Goal: Task Accomplishment & Management: Use online tool/utility

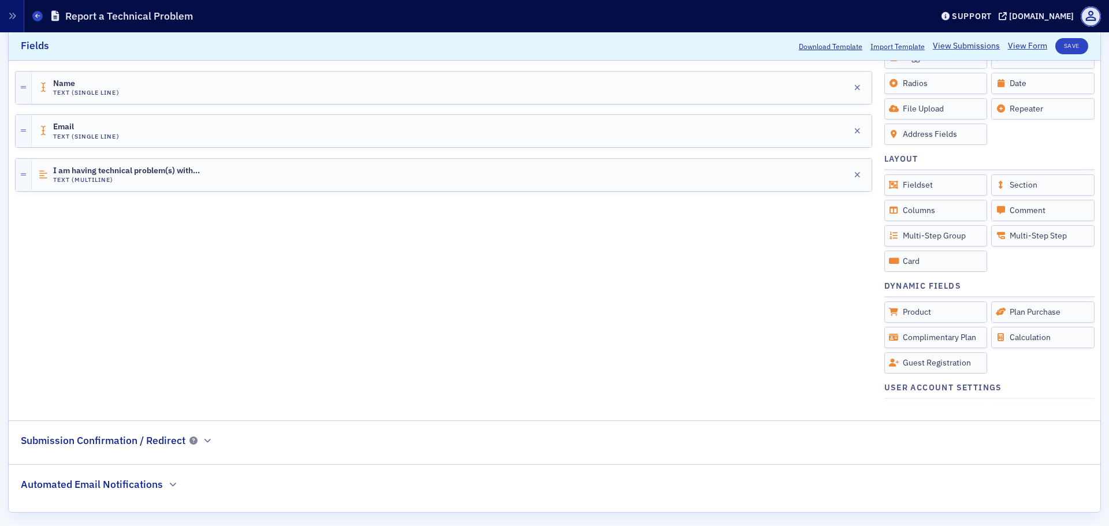
scroll to position [300, 0]
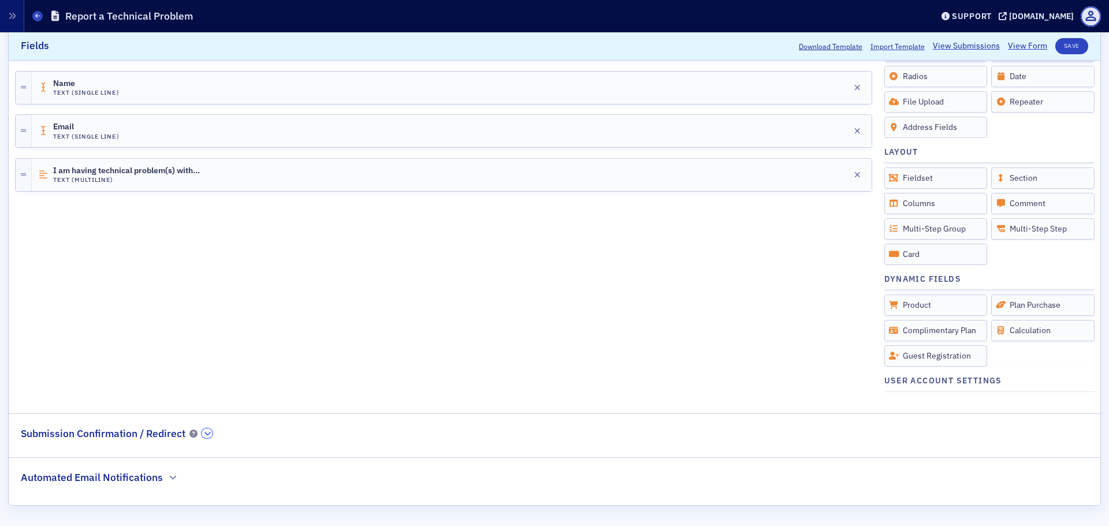
click at [206, 435] on icon "button" at bounding box center [207, 433] width 7 height 7
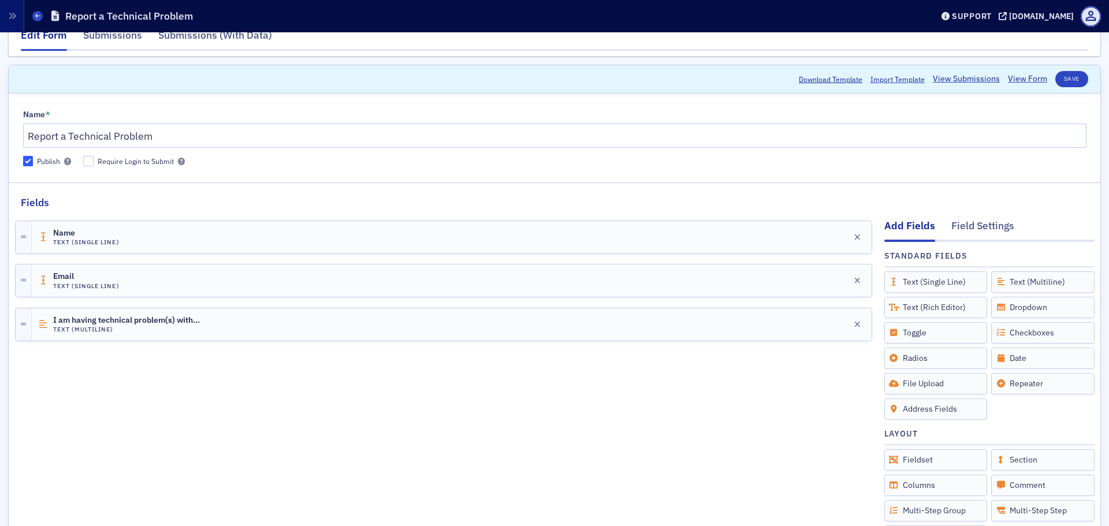
scroll to position [0, 0]
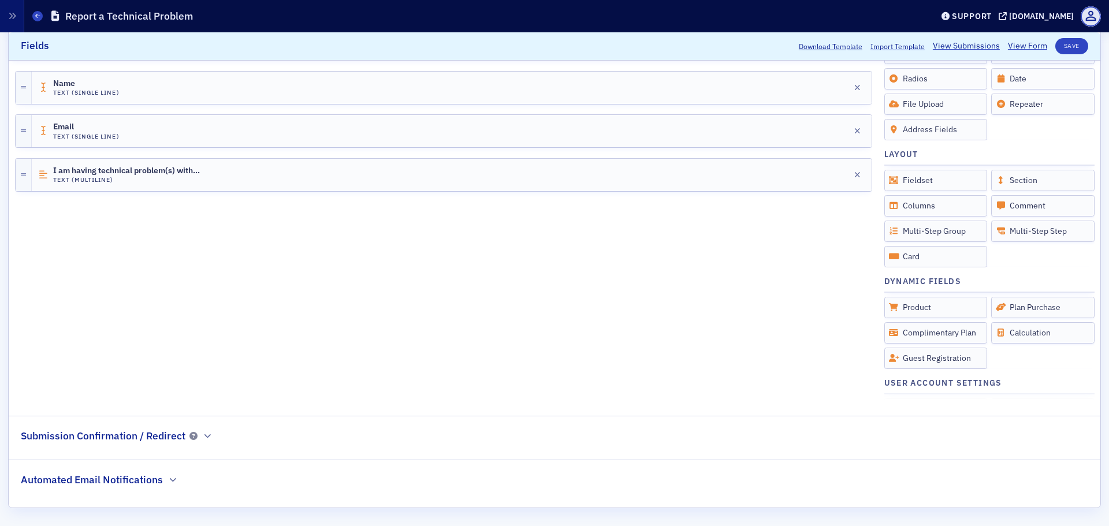
scroll to position [300, 0]
click at [162, 476] on div "Automated Email Notifications" at bounding box center [99, 471] width 157 height 27
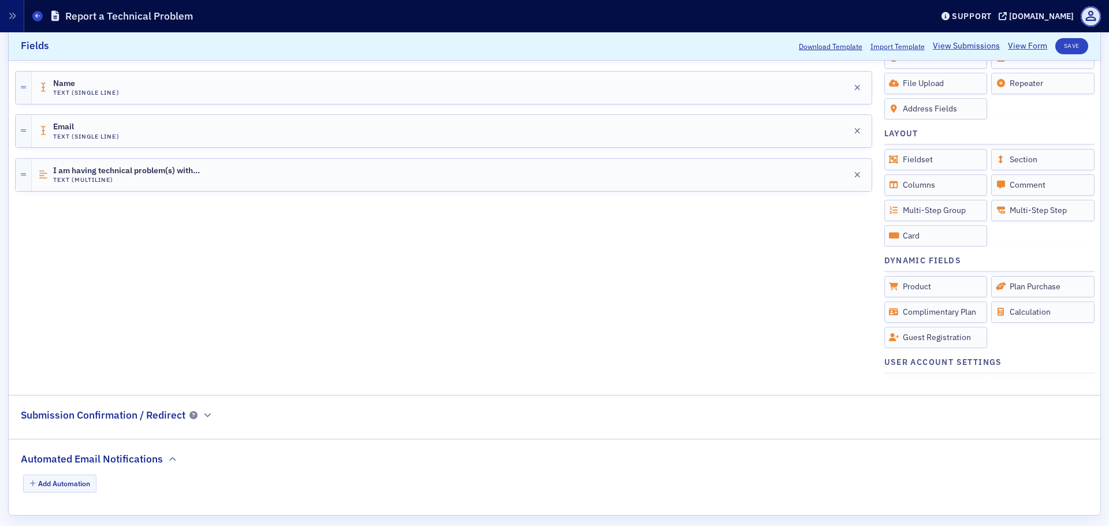
scroll to position [329, 0]
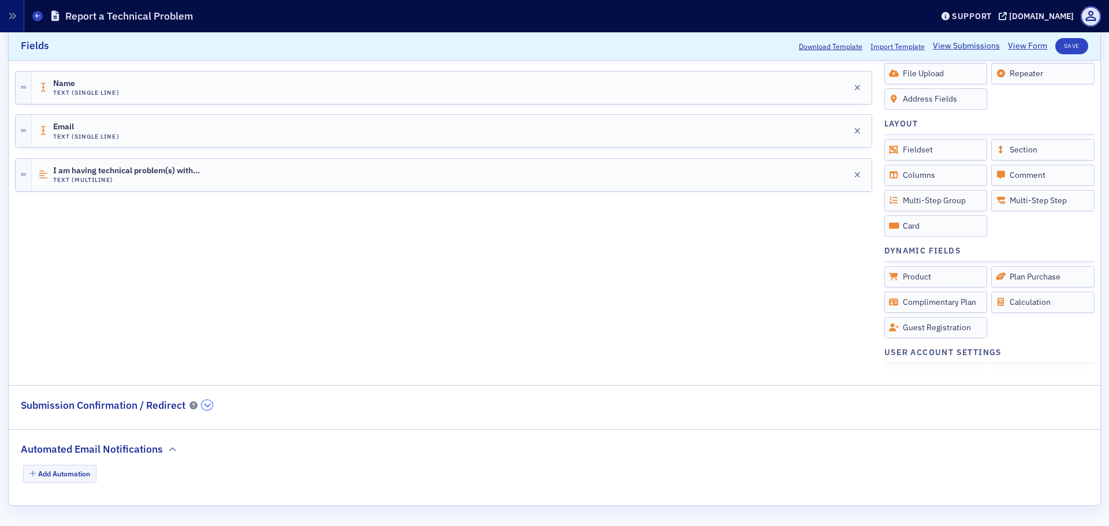
click at [205, 405] on icon "button" at bounding box center [207, 405] width 7 height 7
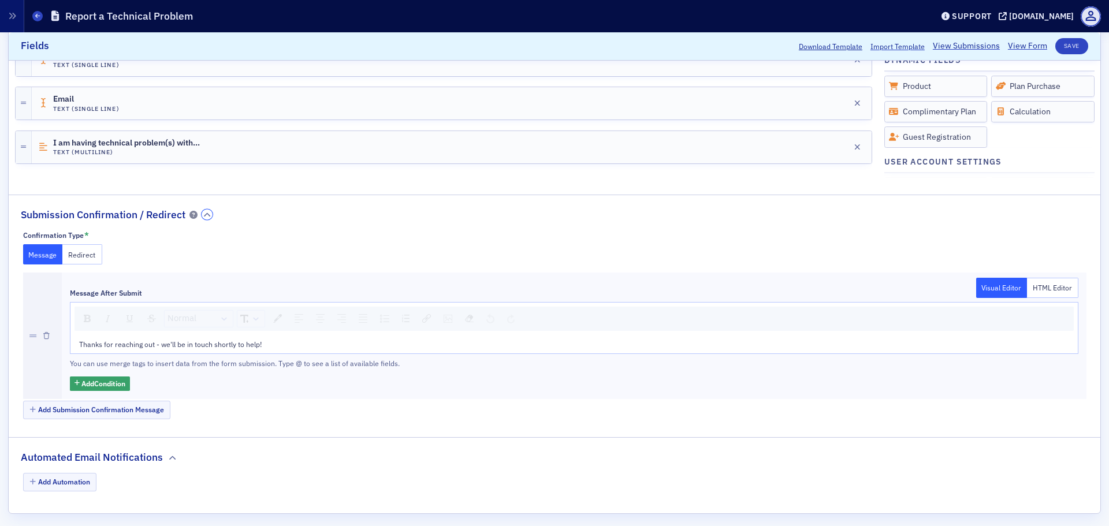
scroll to position [527, 0]
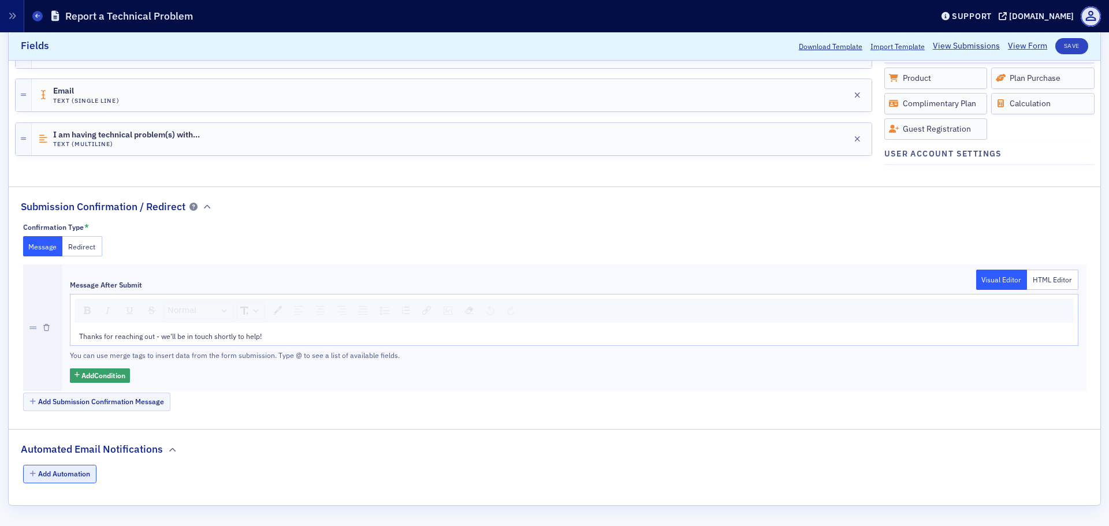
click at [62, 471] on button "Add Automation" at bounding box center [60, 474] width 74 height 18
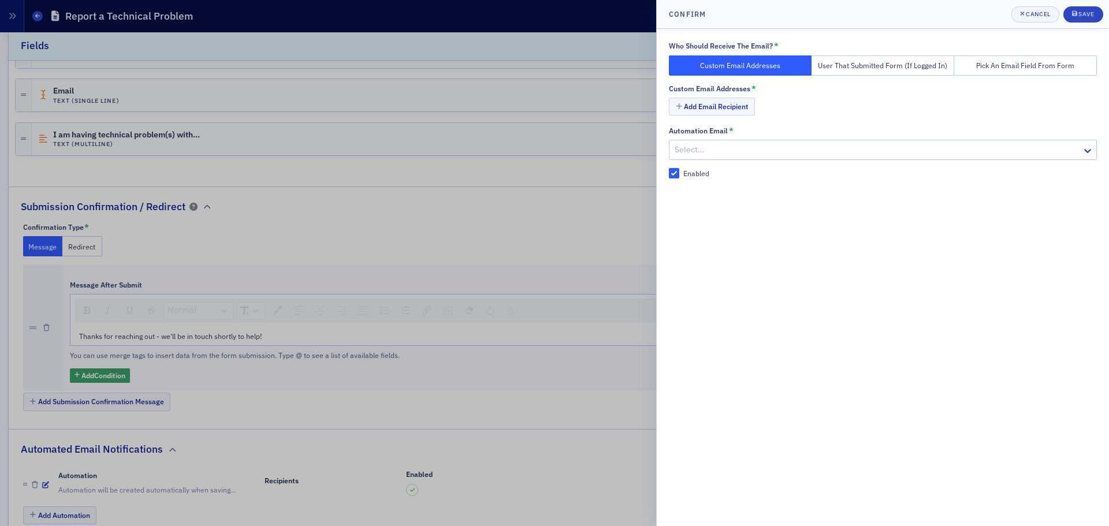
click at [727, 146] on div at bounding box center [876, 150] width 407 height 14
click at [852, 114] on div "Add Email Recipient" at bounding box center [883, 108] width 428 height 20
click at [730, 111] on button "Add Email Recipient" at bounding box center [712, 107] width 86 height 18
click at [900, 70] on button "User That Submitted Form (If Logged In)" at bounding box center [882, 65] width 143 height 20
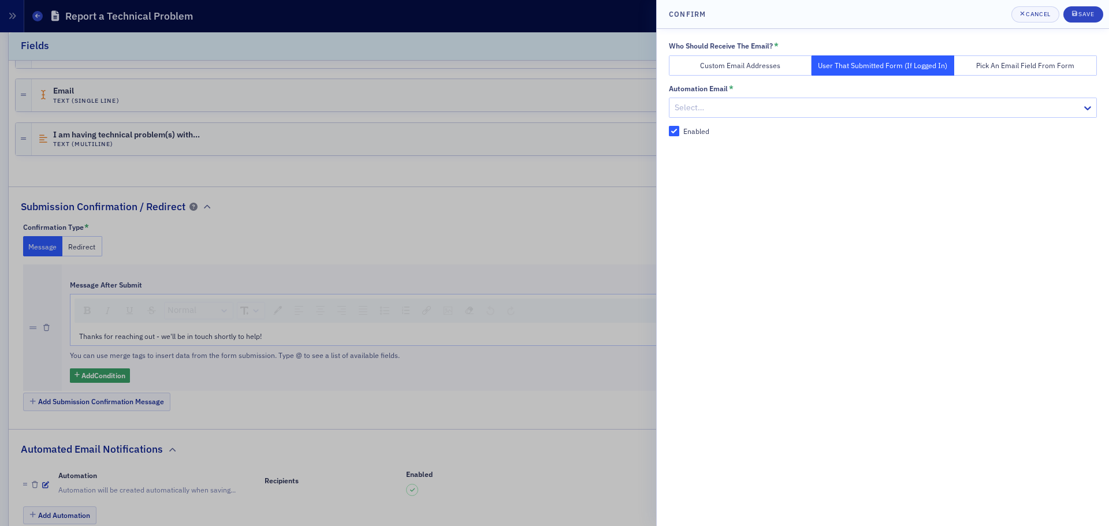
click at [975, 66] on button "Pick an Email Field From Form" at bounding box center [1025, 65] width 143 height 20
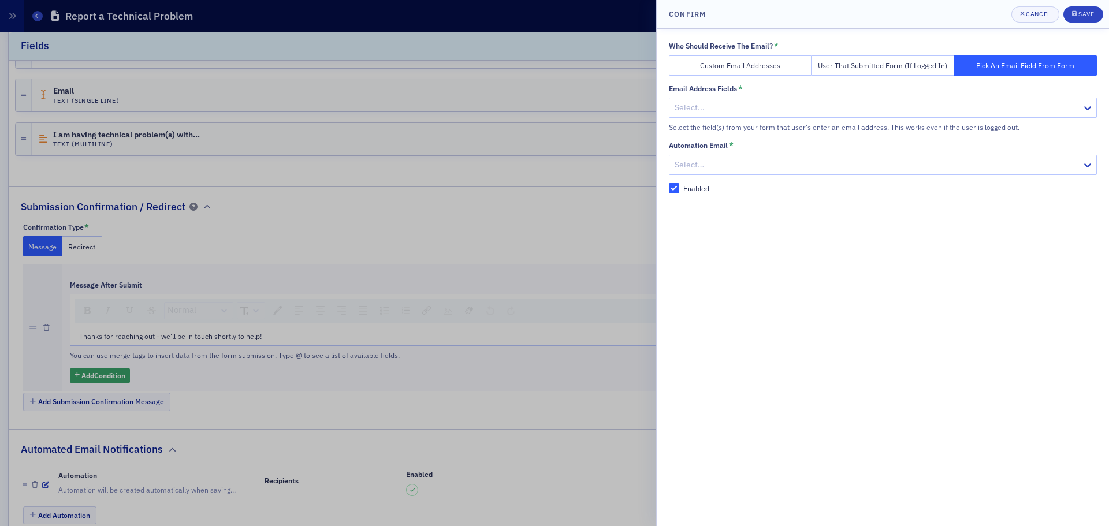
click at [828, 68] on button "User That Submitted Form (If Logged In)" at bounding box center [882, 65] width 143 height 20
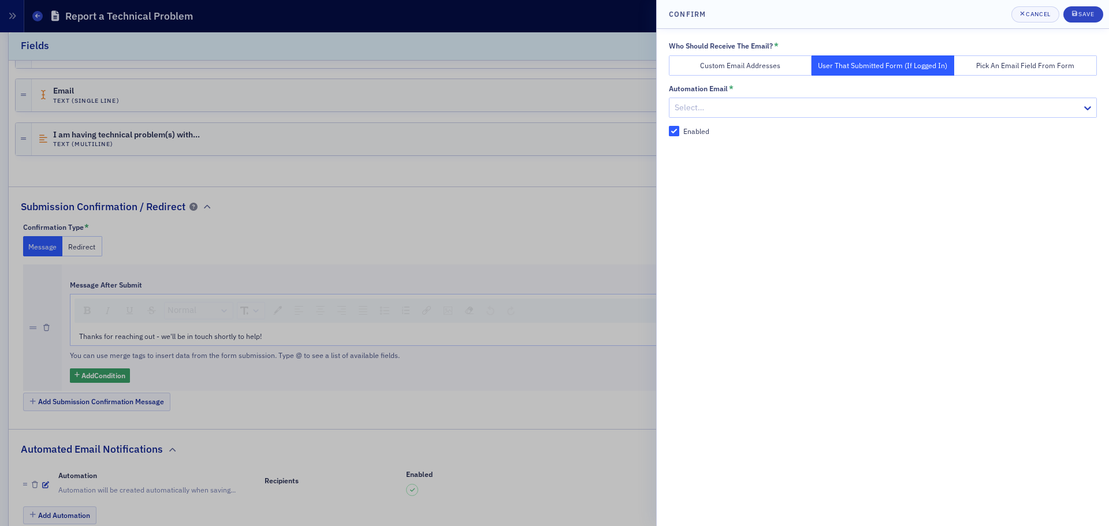
click at [746, 68] on button "Custom Email Addresses" at bounding box center [740, 65] width 143 height 20
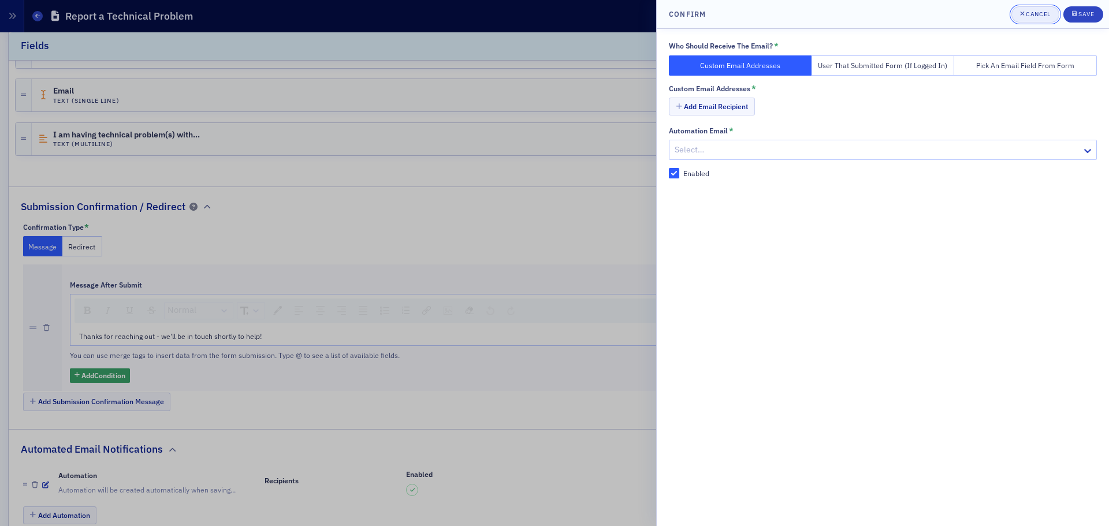
click at [1033, 13] on div "Cancel" at bounding box center [1038, 14] width 24 height 6
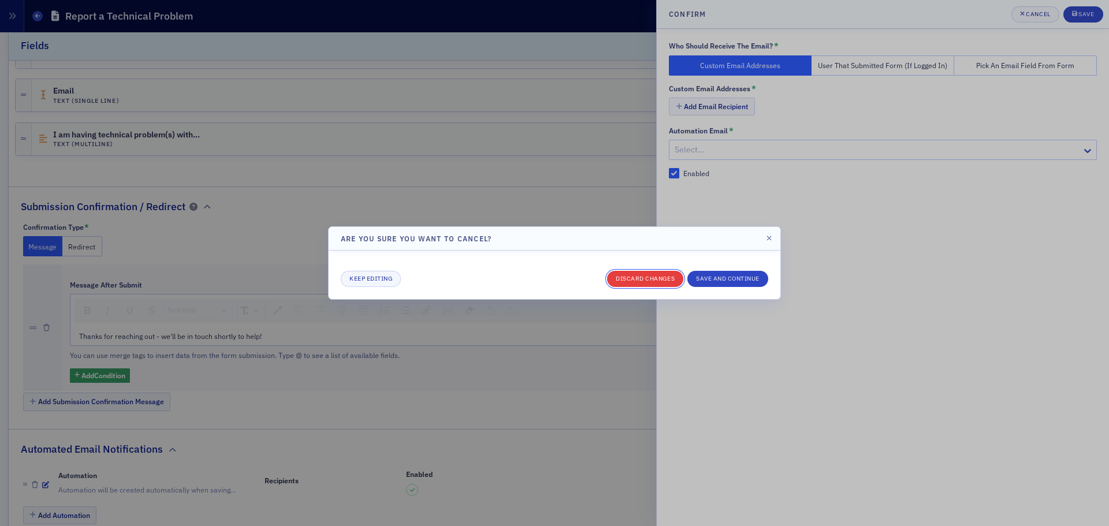
click at [635, 279] on button "Discard changes" at bounding box center [645, 279] width 76 height 16
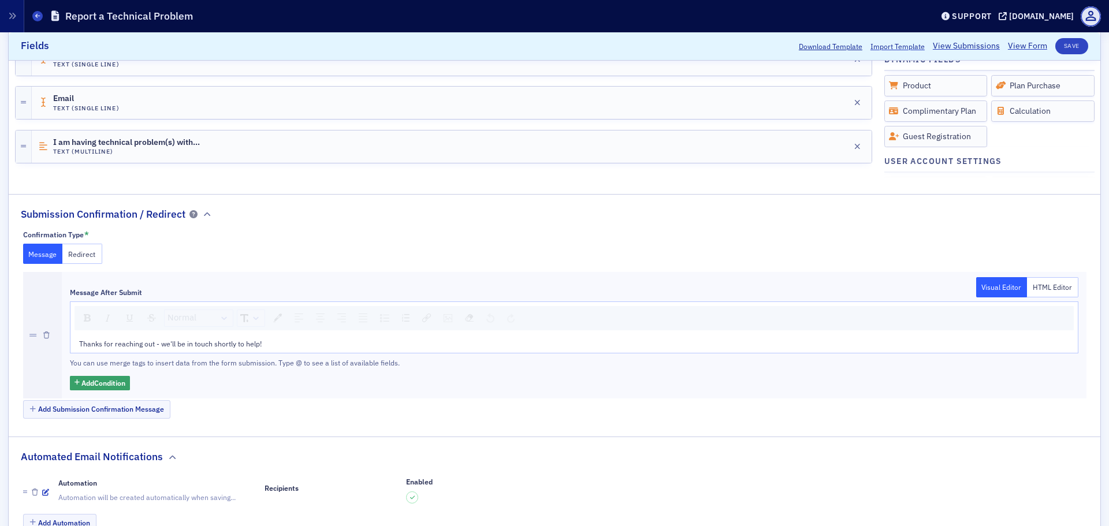
scroll to position [568, 0]
